Goal: Task Accomplishment & Management: Use online tool/utility

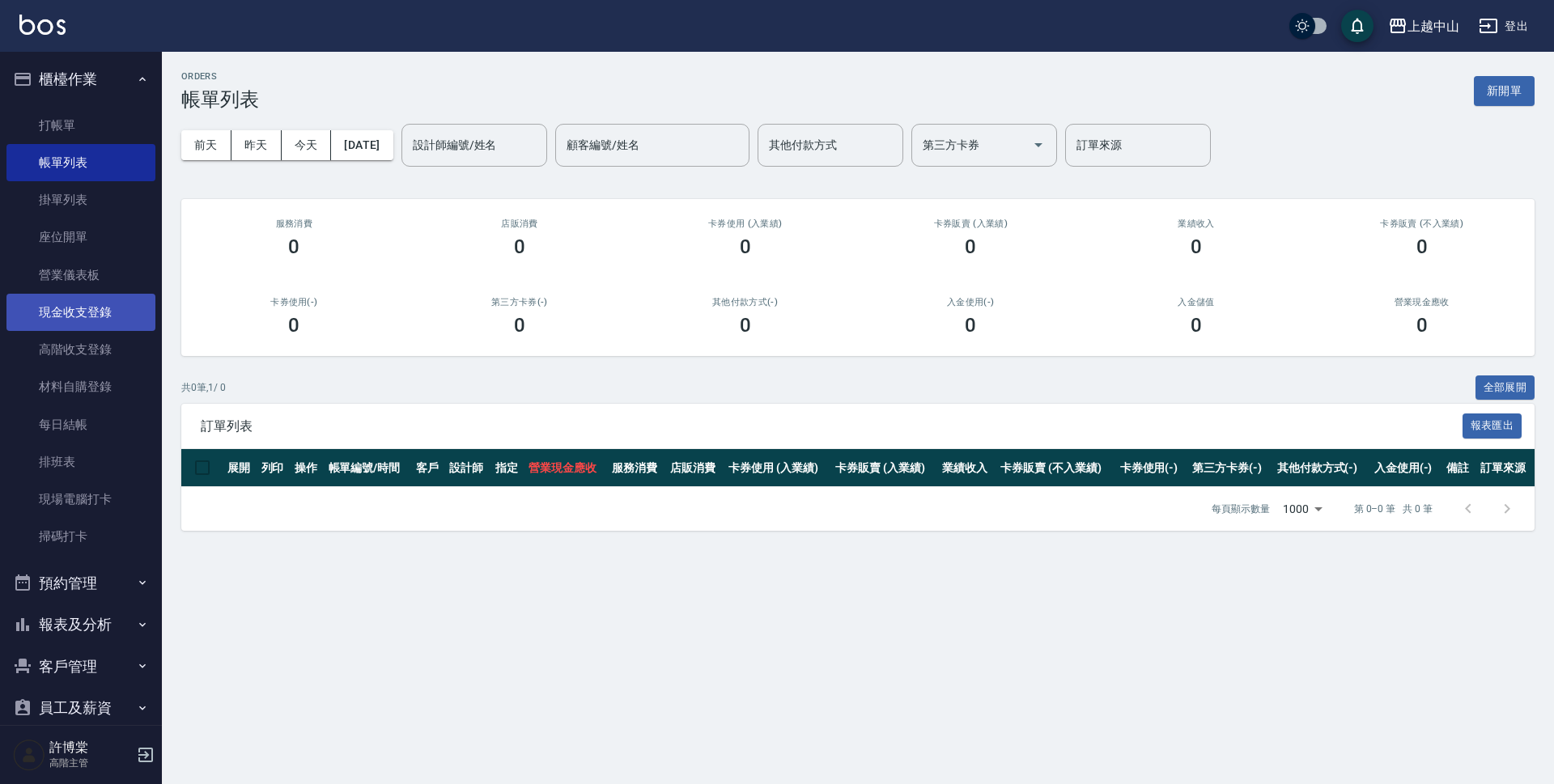
click at [104, 312] on link "現金收支登錄" at bounding box center [81, 312] width 149 height 37
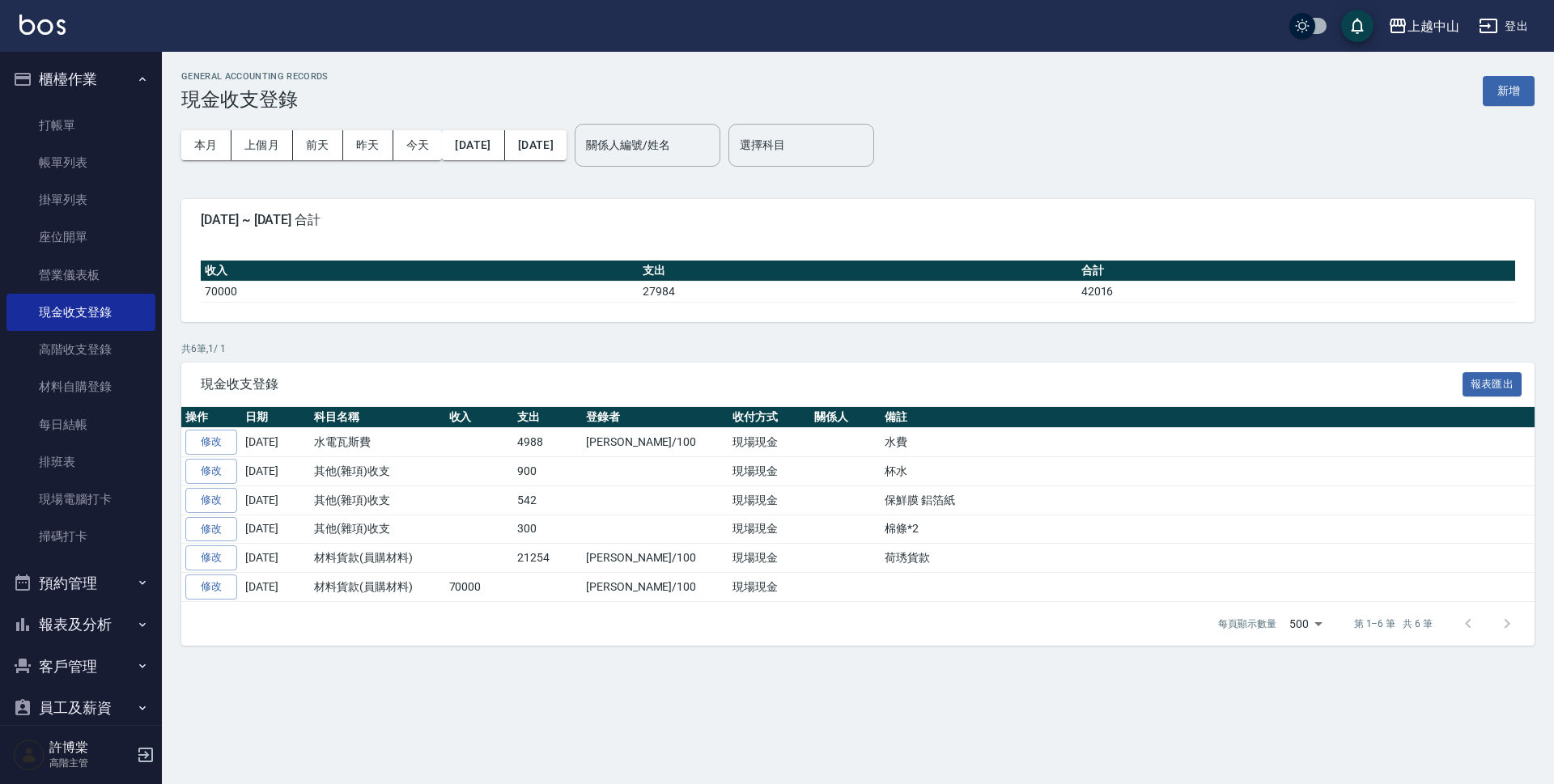
click at [1494, 87] on button "新增" at bounding box center [1508, 91] width 51 height 30
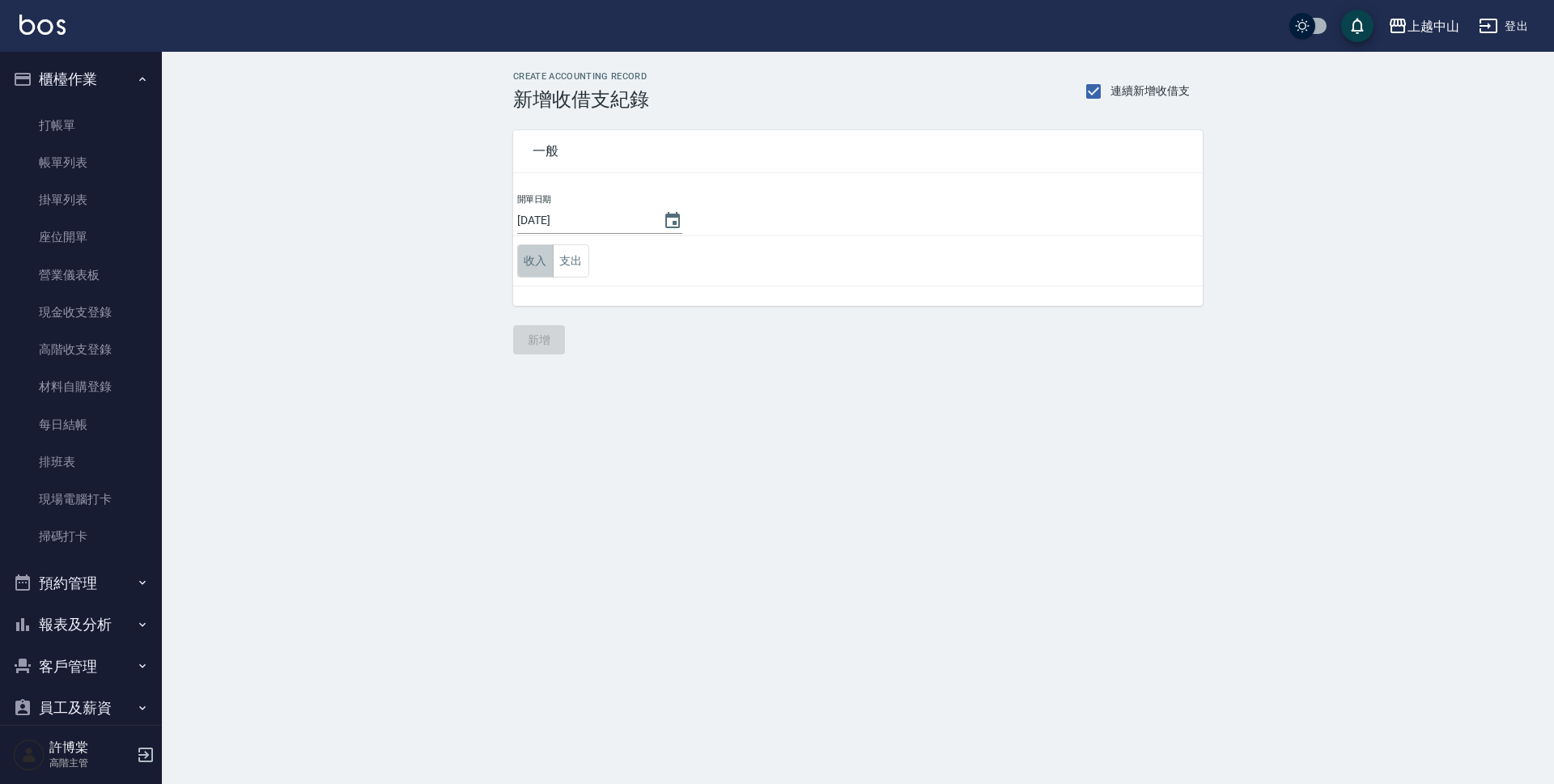
click at [522, 260] on button "收入" at bounding box center [535, 260] width 37 height 33
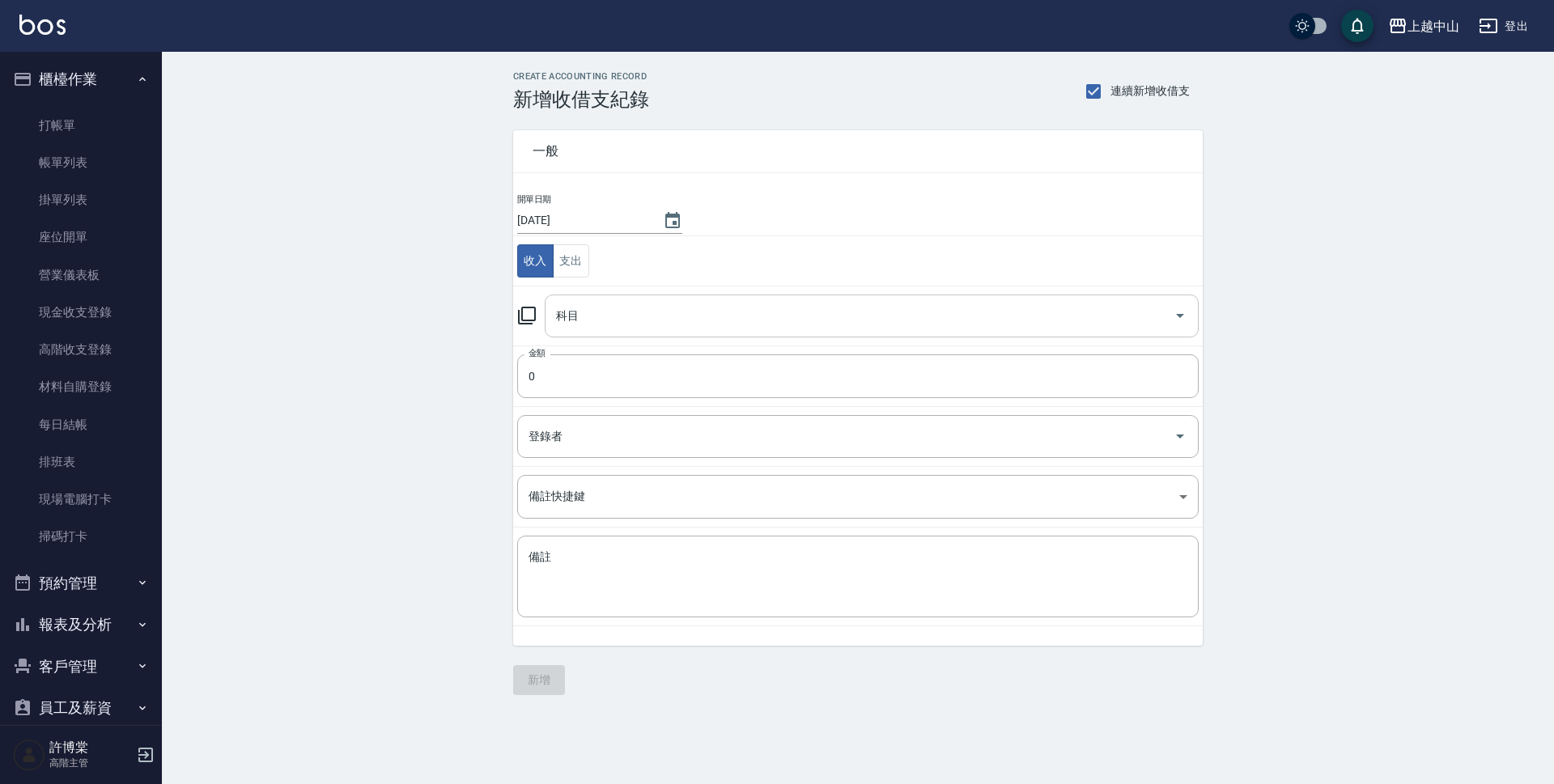
click at [624, 307] on input "科目" at bounding box center [859, 315] width 615 height 28
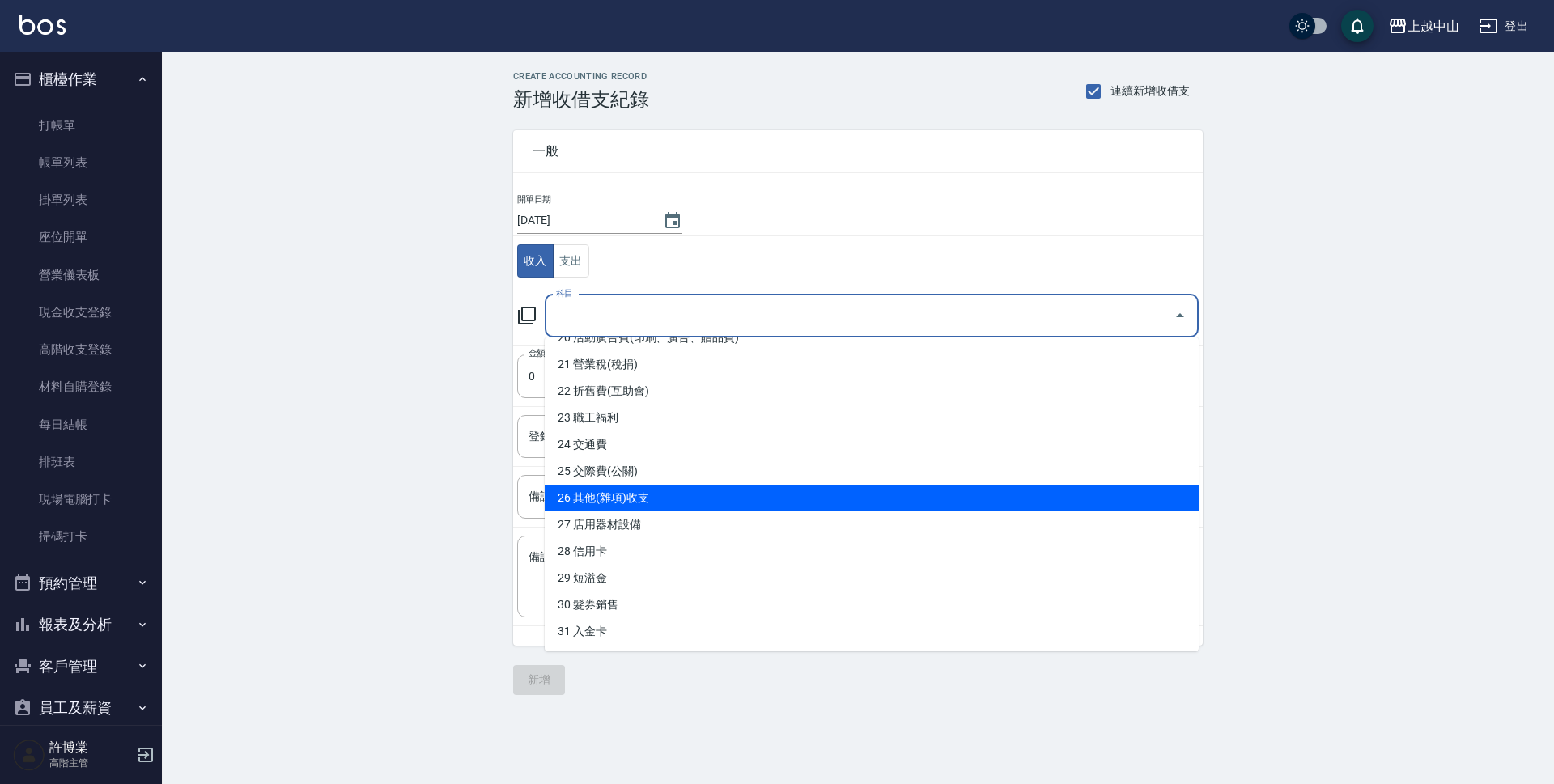
scroll to position [566, 0]
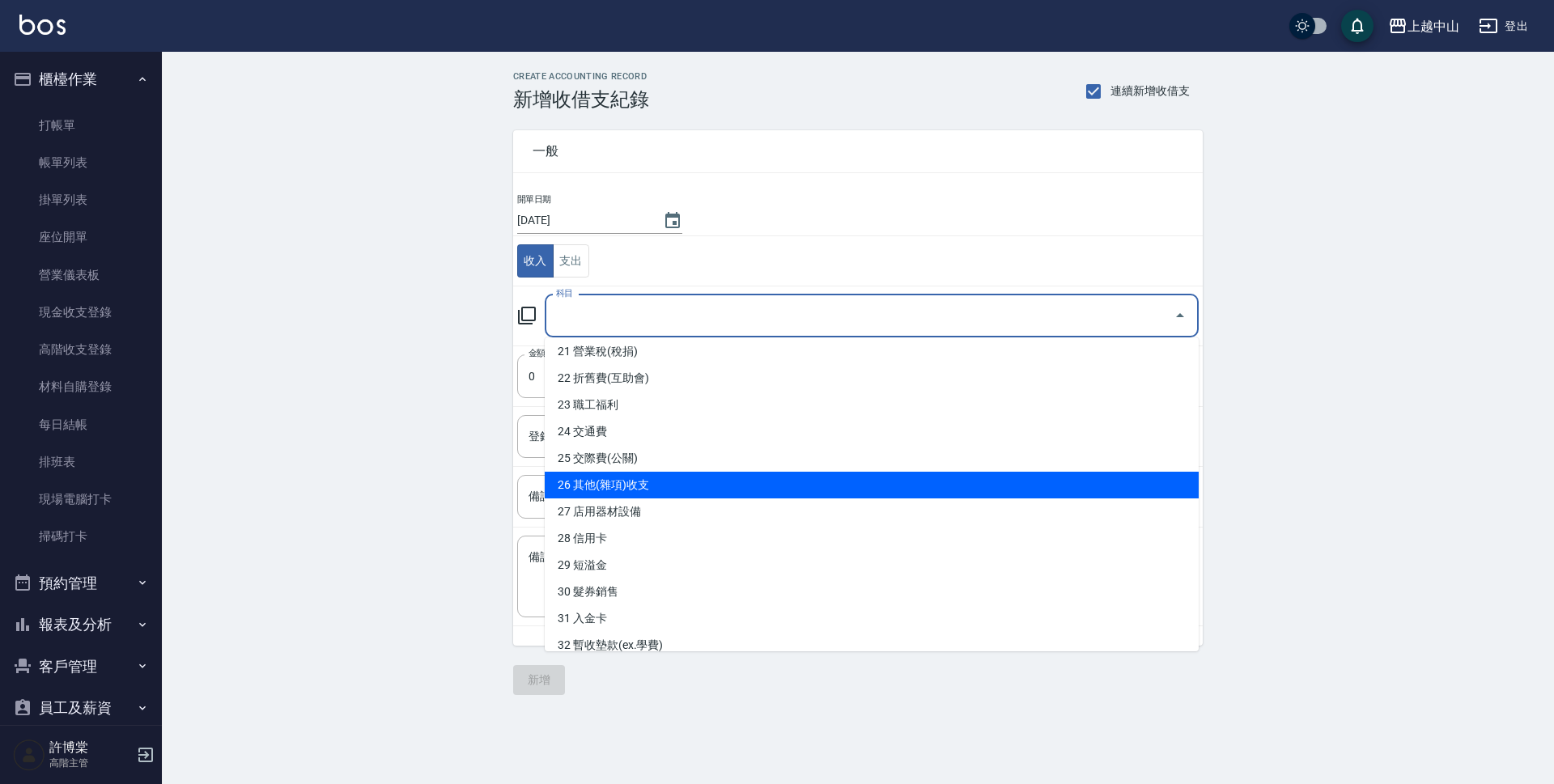
click at [790, 477] on li "26 其他(雜項)收支" at bounding box center [872, 485] width 654 height 27
type input "26 其他(雜項)收支"
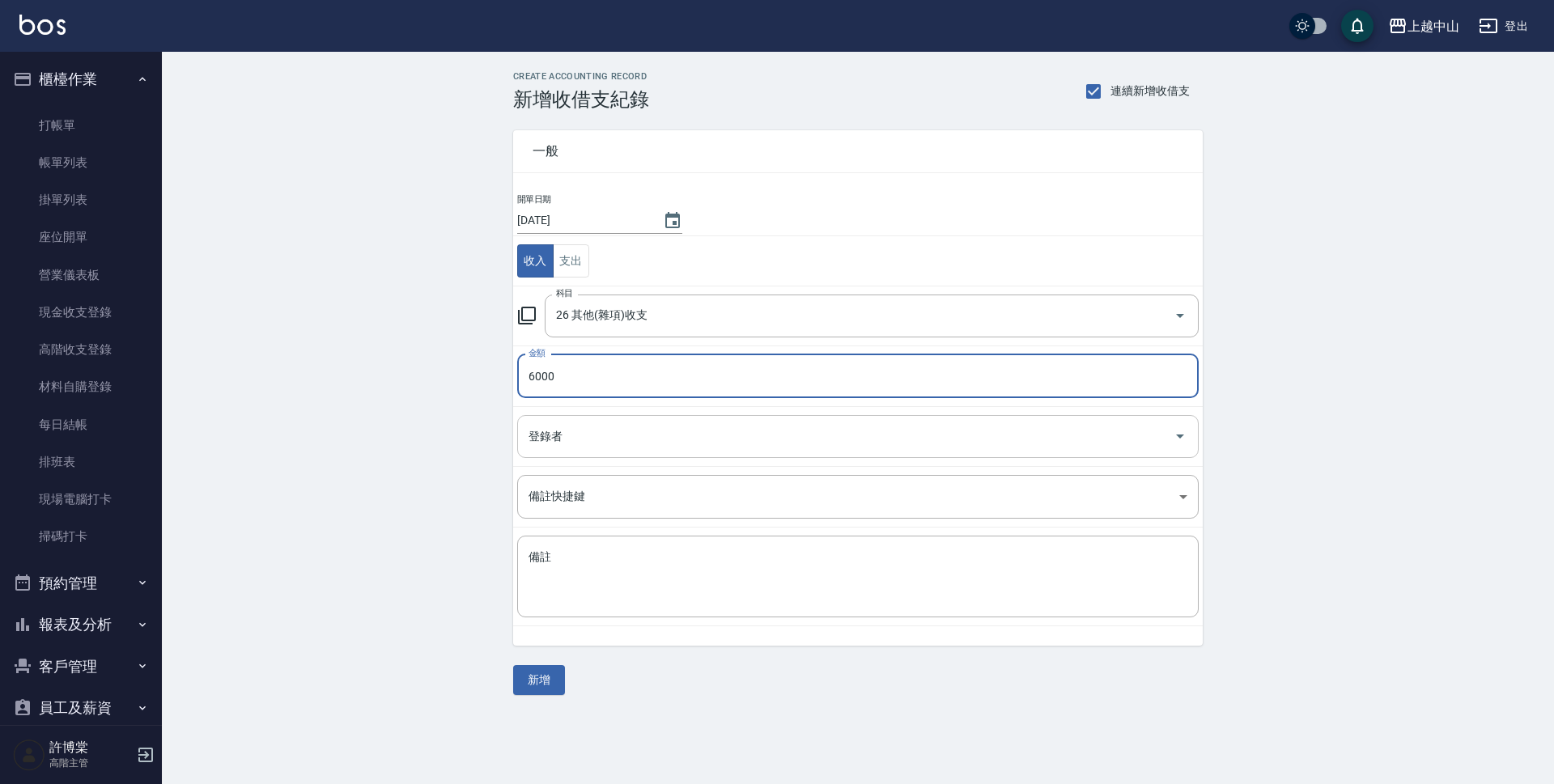
type input "6000"
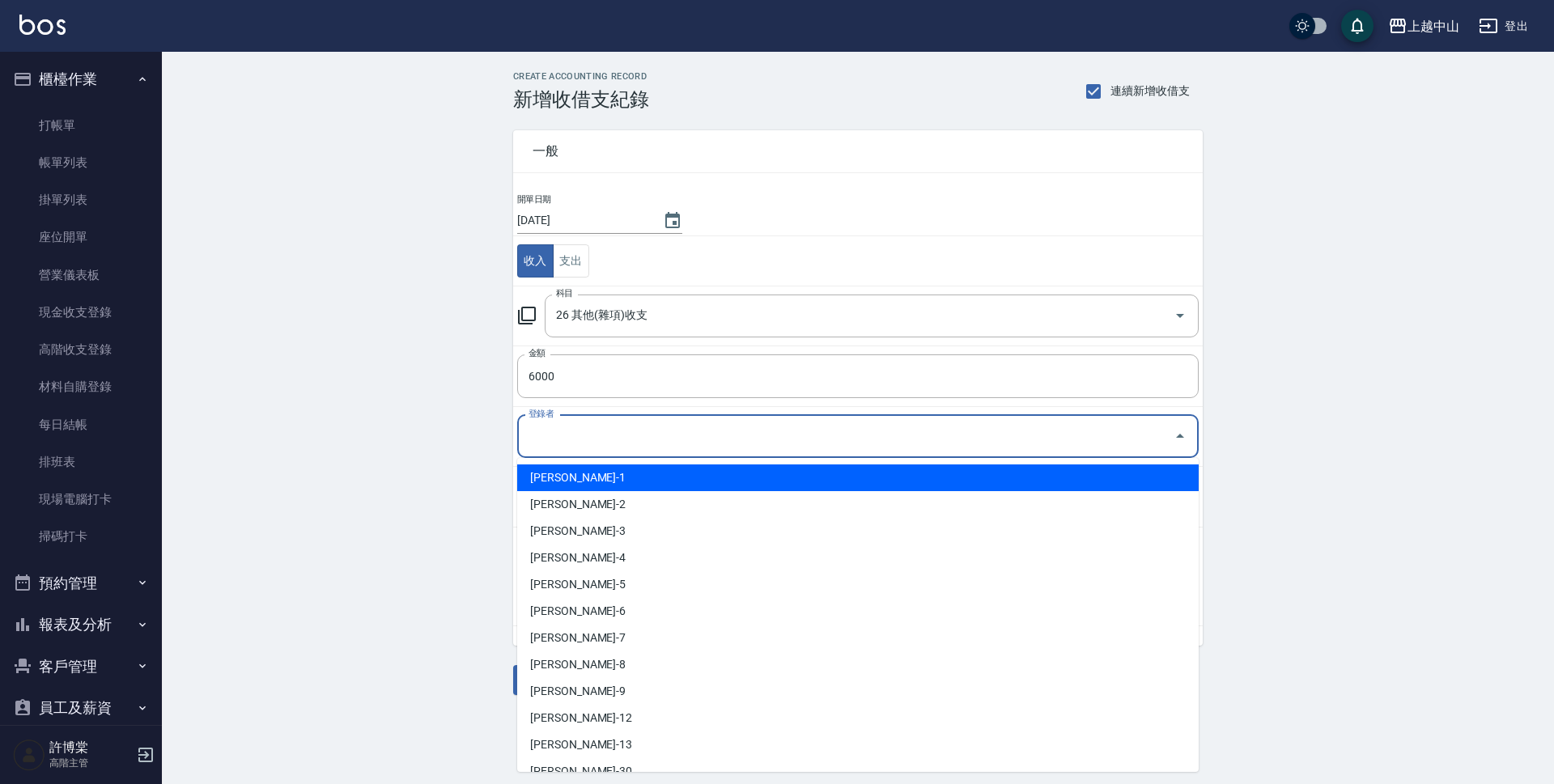
click at [750, 443] on input "登錄者" at bounding box center [845, 436] width 642 height 28
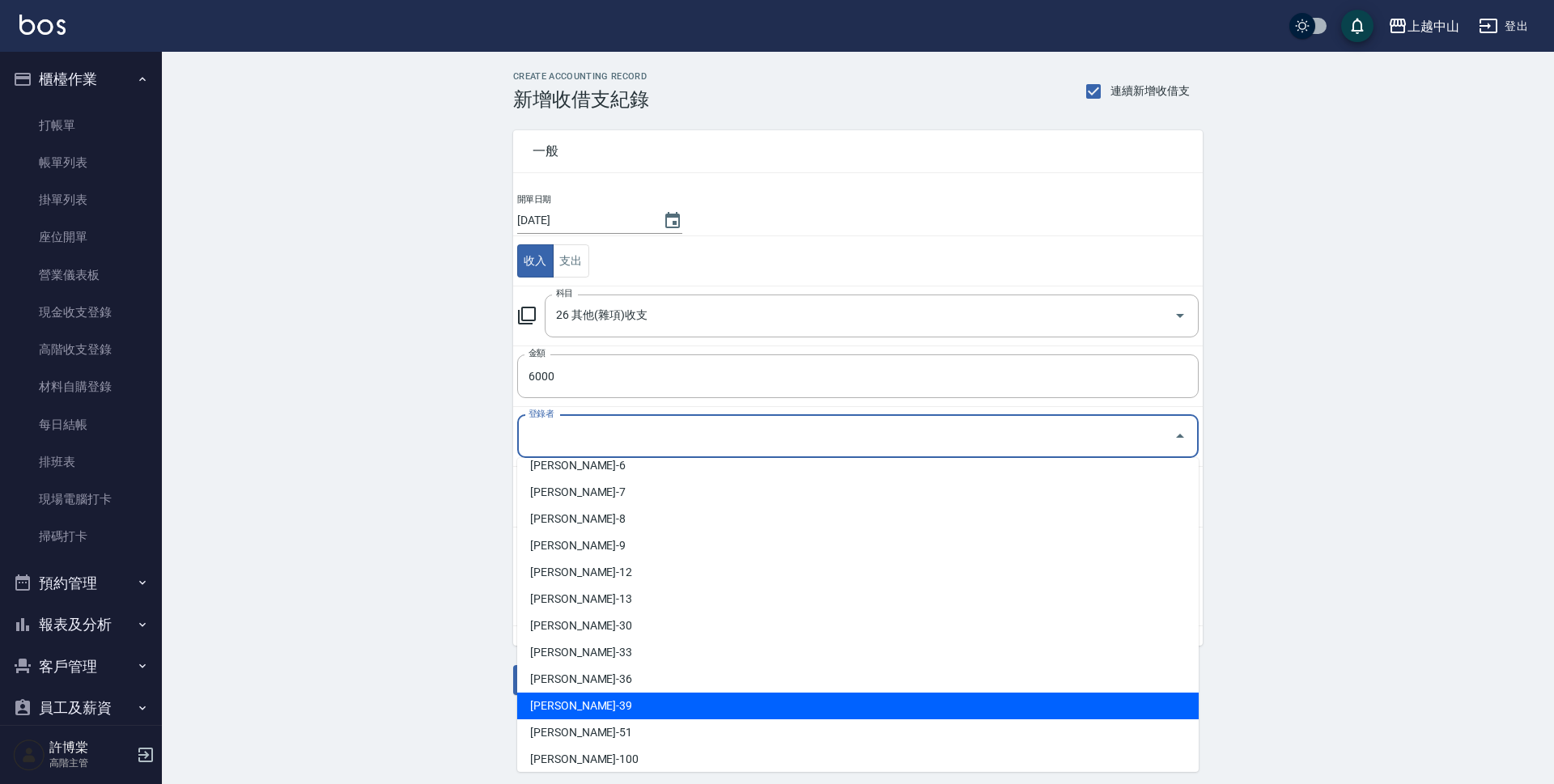
scroll to position [162, 0]
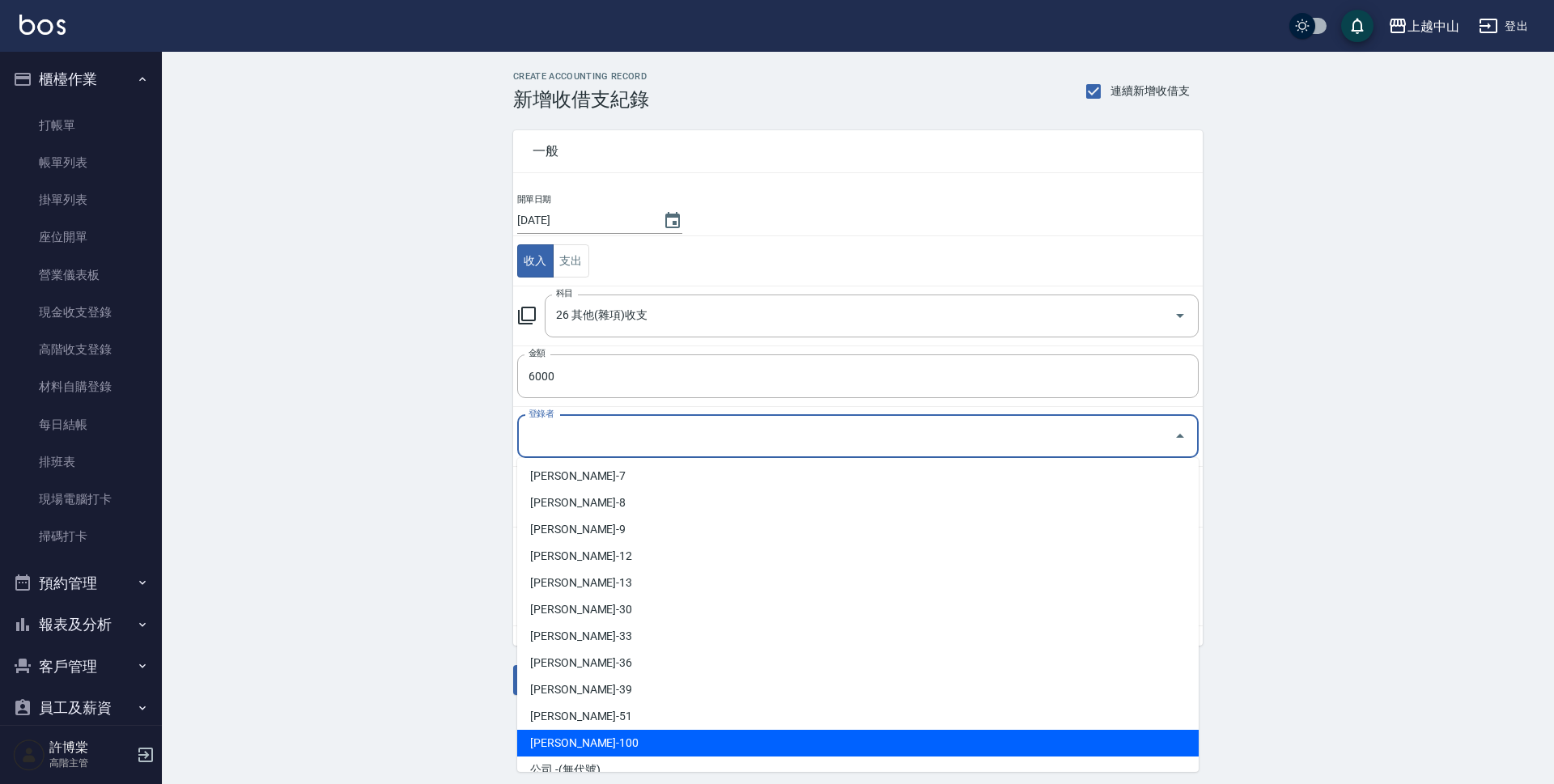
click at [656, 737] on li "許博棠-100" at bounding box center [858, 743] width 682 height 27
type input "許博棠-100"
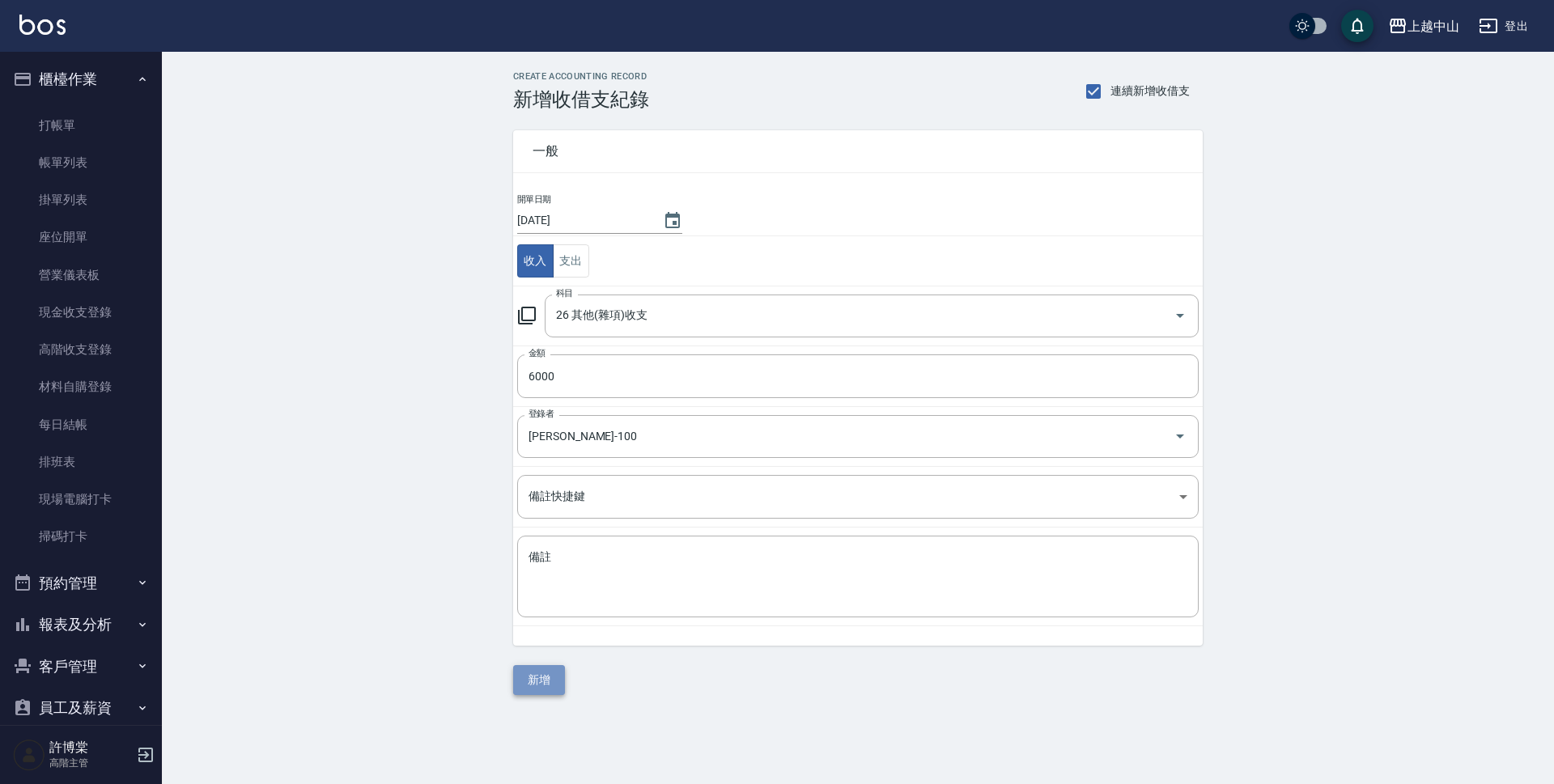
click at [552, 674] on button "新增" at bounding box center [538, 680] width 51 height 30
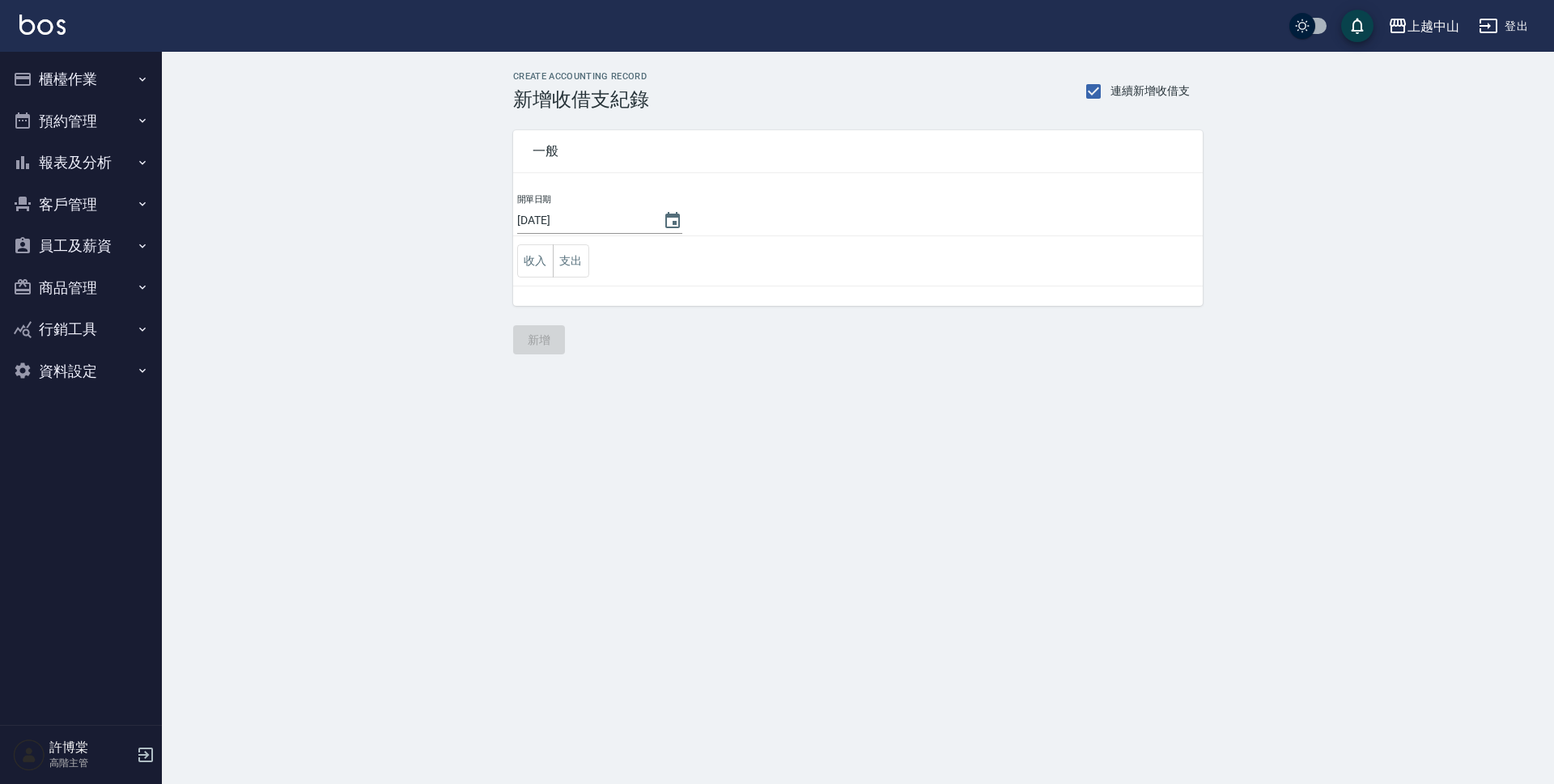
click at [79, 78] on button "櫃檯作業" at bounding box center [81, 79] width 149 height 42
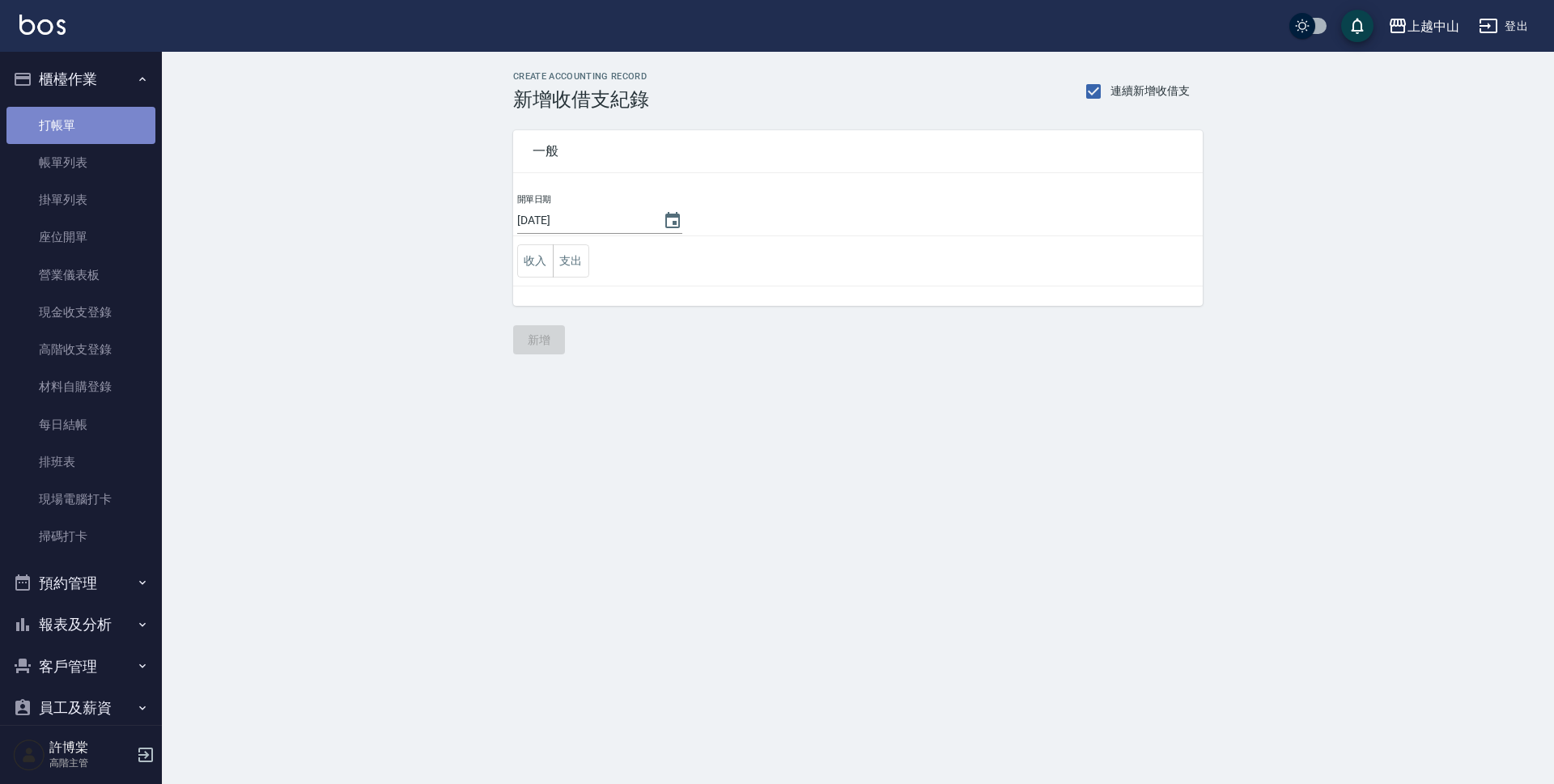
click at [92, 135] on link "打帳單" at bounding box center [81, 125] width 149 height 37
